Goal: Find specific page/section: Find specific page/section

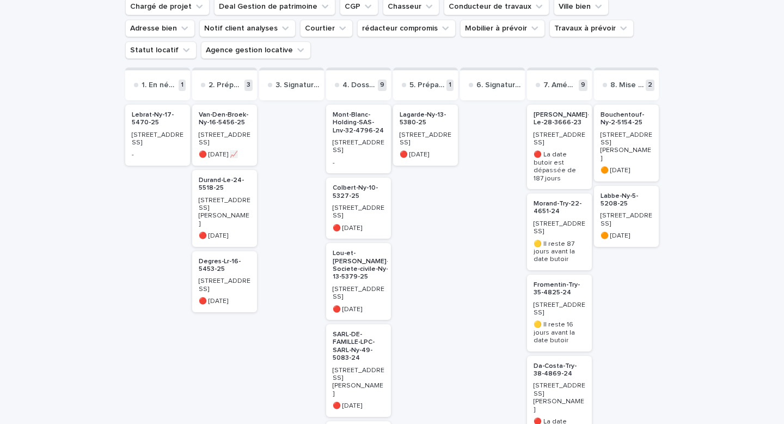
scroll to position [121, 0]
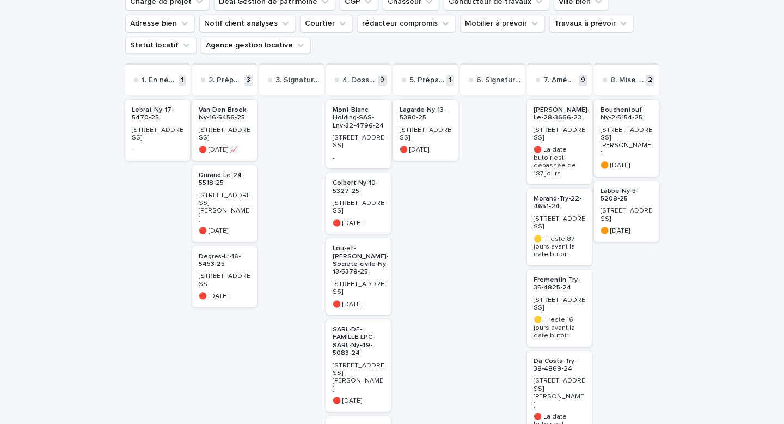
click at [152, 115] on p "Lebrat-Ny-17-5470-25" at bounding box center [158, 114] width 52 height 16
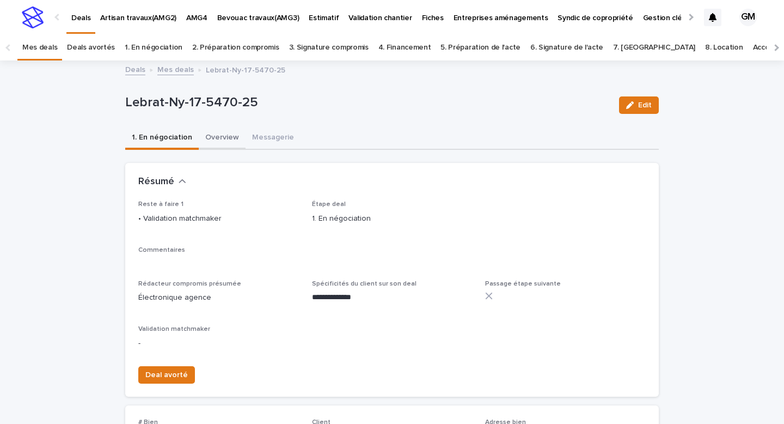
click at [210, 135] on button "Overview" at bounding box center [222, 138] width 47 height 23
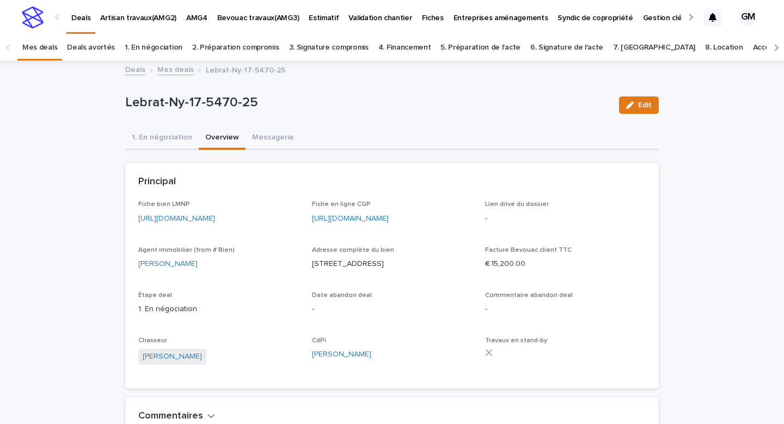
click at [191, 215] on link "[URL][DOMAIN_NAME]" at bounding box center [176, 219] width 77 height 8
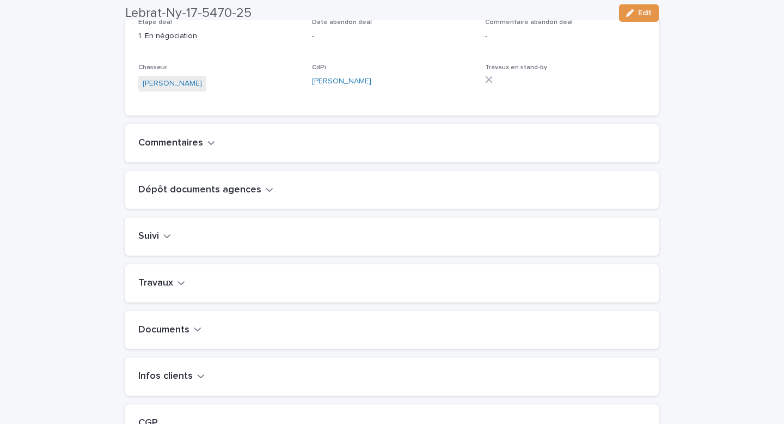
scroll to position [280, 0]
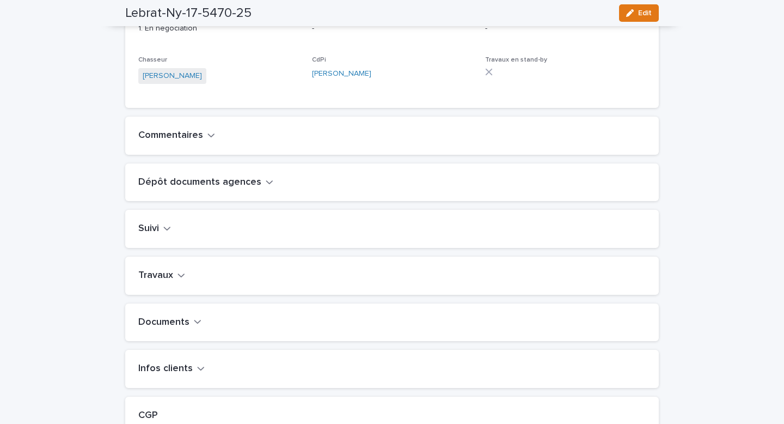
click at [175, 280] on button "Travaux" at bounding box center [161, 275] width 47 height 12
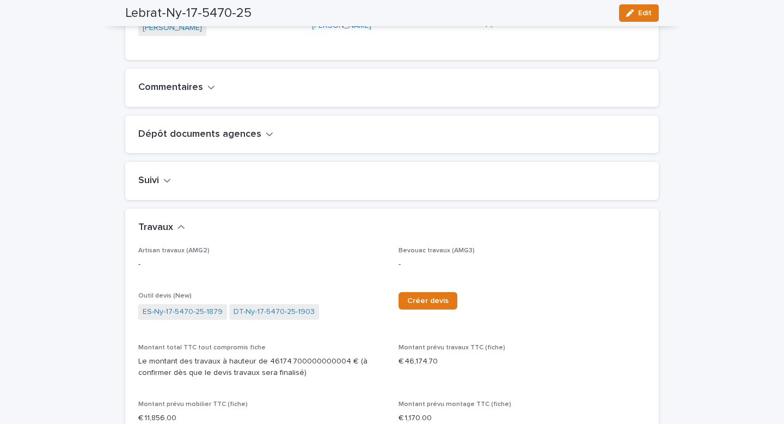
scroll to position [329, 0]
click at [418, 269] on p "-" at bounding box center [522, 263] width 247 height 11
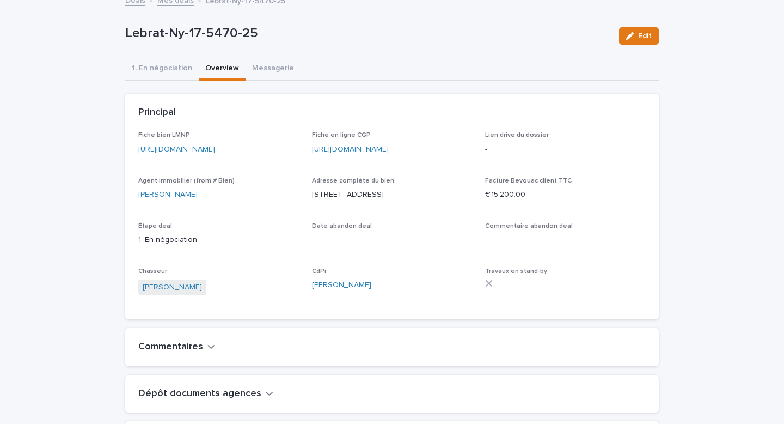
scroll to position [0, 0]
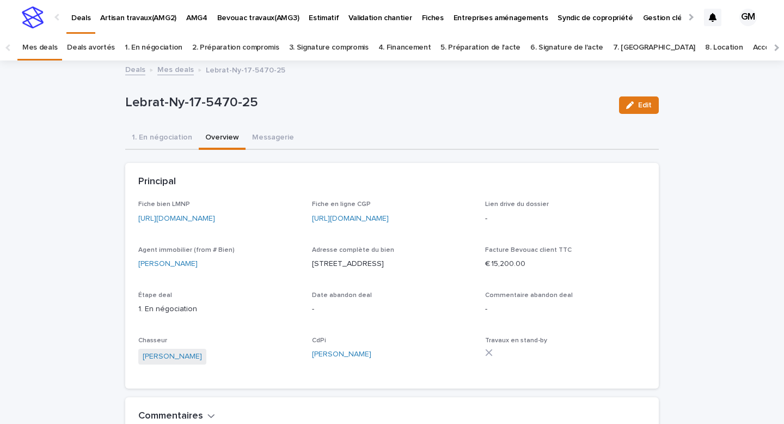
click at [173, 71] on link "Mes deals" at bounding box center [175, 69] width 36 height 13
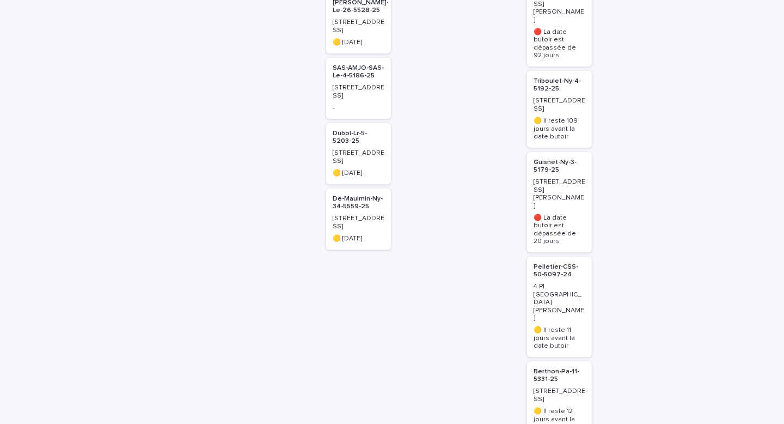
scroll to position [611, 0]
